Goal: Use online tool/utility: Utilize a website feature to perform a specific function

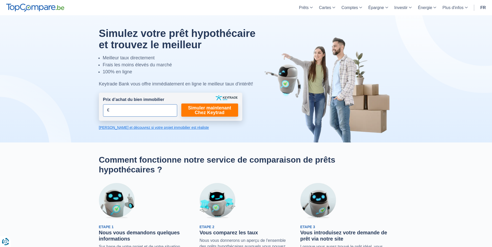
click at [120, 110] on input "Prix d’achat du bien immobilier" at bounding box center [140, 110] width 74 height 12
type input "100.000"
click at [192, 111] on link "Simuler maintenant Chez Keytrad" at bounding box center [209, 110] width 57 height 13
click at [198, 110] on link "Simuler maintenant Chez Keytrad" at bounding box center [209, 110] width 57 height 13
click at [218, 109] on link "Simuler maintenant Chez Keytrad" at bounding box center [209, 110] width 57 height 13
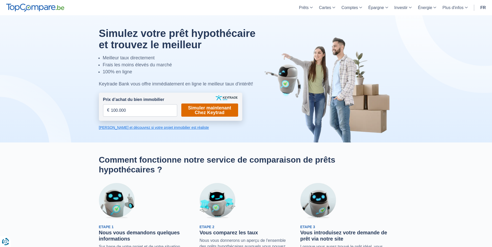
click at [218, 109] on link "Simuler maintenant Chez Keytrad" at bounding box center [209, 110] width 57 height 13
click at [126, 127] on link "Calculez et découvrez si votre projet immobilier est réaliste" at bounding box center [170, 127] width 143 height 5
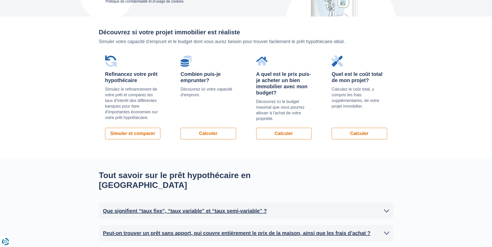
scroll to position [357, 0]
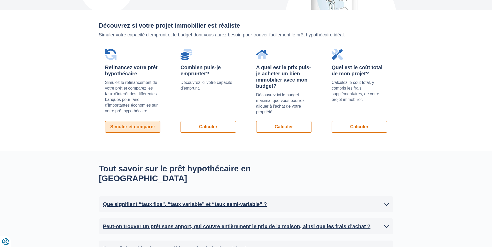
click at [124, 121] on link "Simuler et comparer" at bounding box center [133, 127] width 56 height 12
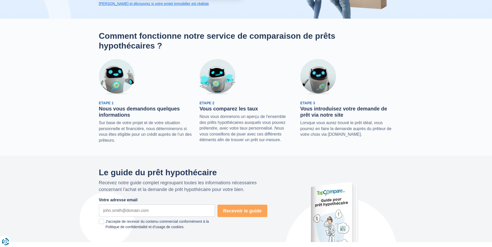
scroll to position [0, 0]
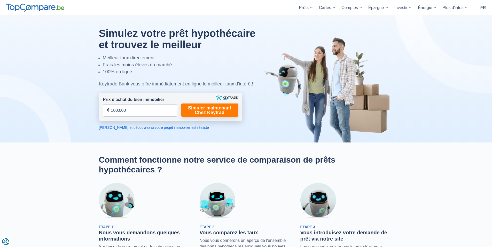
click at [134, 127] on link "Calculez et découvrez si votre projet immobilier est réaliste" at bounding box center [170, 127] width 143 height 5
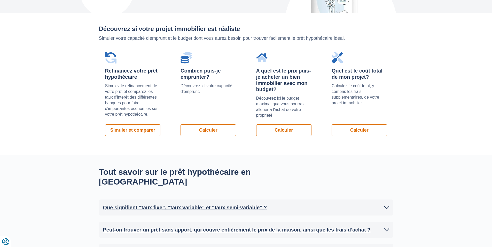
scroll to position [357, 0]
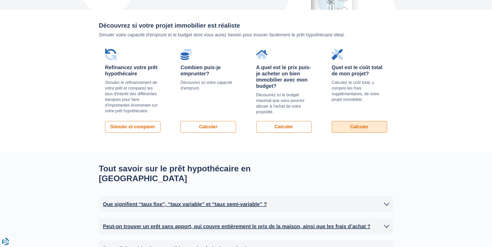
click at [356, 121] on link "Calculer" at bounding box center [360, 127] width 56 height 12
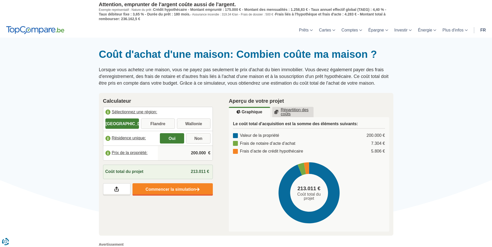
click at [189, 121] on input "Wallonie" at bounding box center [194, 124] width 34 height 9
radio input "true"
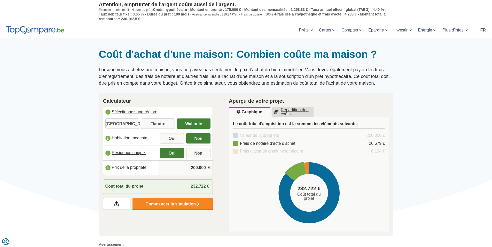
drag, startPoint x: 289, startPoint y: 177, endPoint x: 290, endPoint y: 175, distance: 2.7
click at [291, 175] on g at bounding box center [309, 193] width 61 height 62
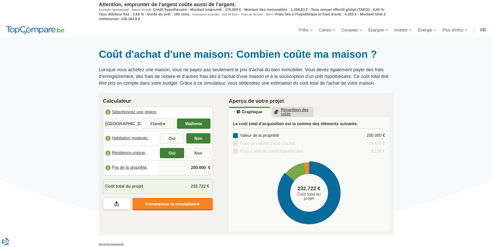
drag, startPoint x: 290, startPoint y: 181, endPoint x: 284, endPoint y: 184, distance: 6.4
click at [285, 185] on icon at bounding box center [309, 193] width 63 height 63
